Goal: Task Accomplishment & Management: Use online tool/utility

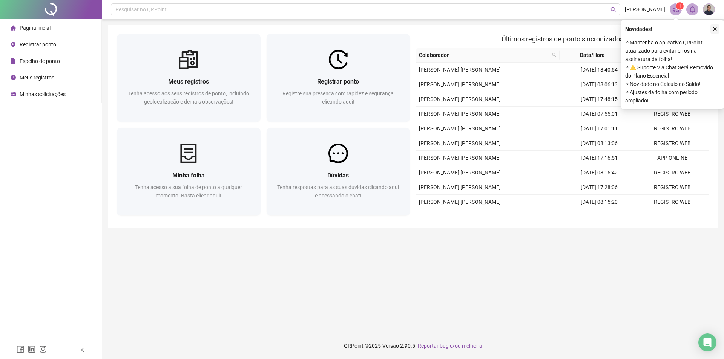
click at [719, 25] on button "button" at bounding box center [714, 29] width 9 height 9
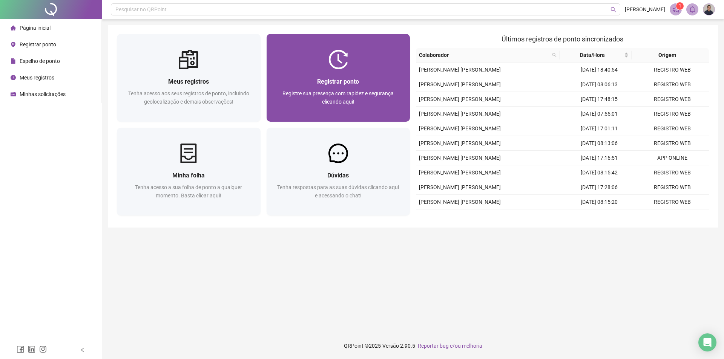
click at [380, 60] on div at bounding box center [339, 60] width 144 height 20
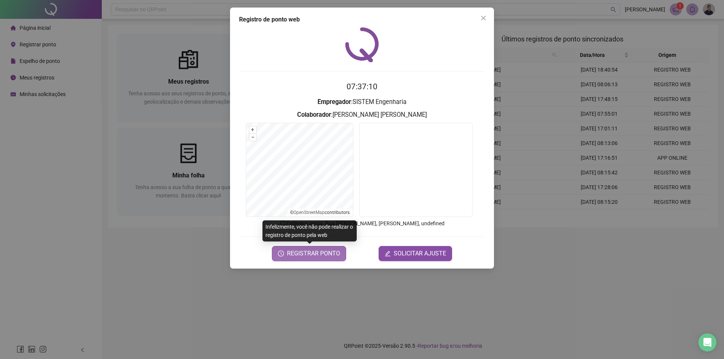
click at [311, 259] on button "REGISTRAR PONTO" at bounding box center [309, 253] width 74 height 15
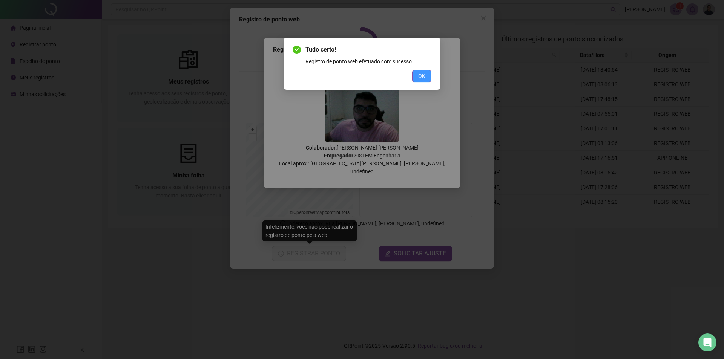
click at [420, 74] on span "OK" at bounding box center [421, 76] width 7 height 8
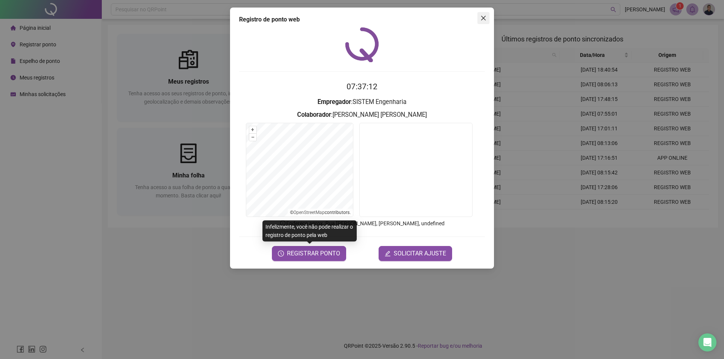
click at [483, 12] on button "Close" at bounding box center [483, 18] width 12 height 12
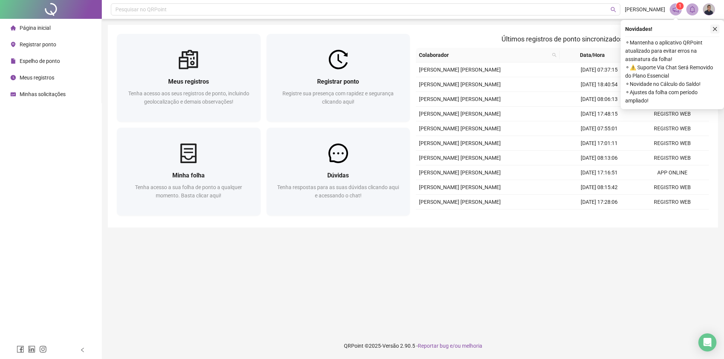
click at [715, 29] on icon "close" at bounding box center [714, 28] width 5 height 5
